Goal: Find specific page/section: Find specific page/section

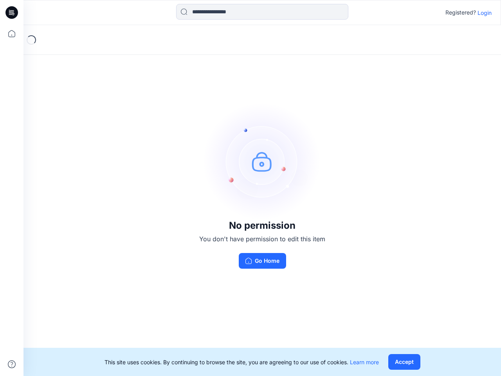
click at [250, 188] on img at bounding box center [261, 161] width 117 height 117
click at [12, 13] on icon at bounding box center [12, 13] width 3 height 0
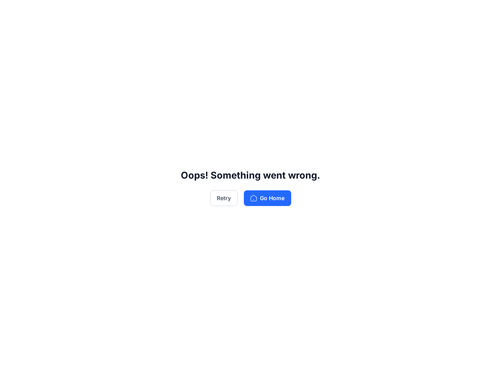
click at [12, 34] on div "Oops! Something went wrong. Retry Go Home" at bounding box center [250, 188] width 501 height 376
click at [12, 364] on div "Oops! Something went wrong. Retry Go Home" at bounding box center [250, 188] width 501 height 376
click at [262, 12] on div "Oops! Something went wrong. Retry Go Home" at bounding box center [250, 188] width 501 height 376
click at [484, 13] on div "Oops! Something went wrong. Retry Go Home" at bounding box center [250, 188] width 501 height 376
click at [404, 362] on div "Oops! Something went wrong. Retry Go Home" at bounding box center [250, 188] width 501 height 376
